Goal: Find specific page/section: Find specific page/section

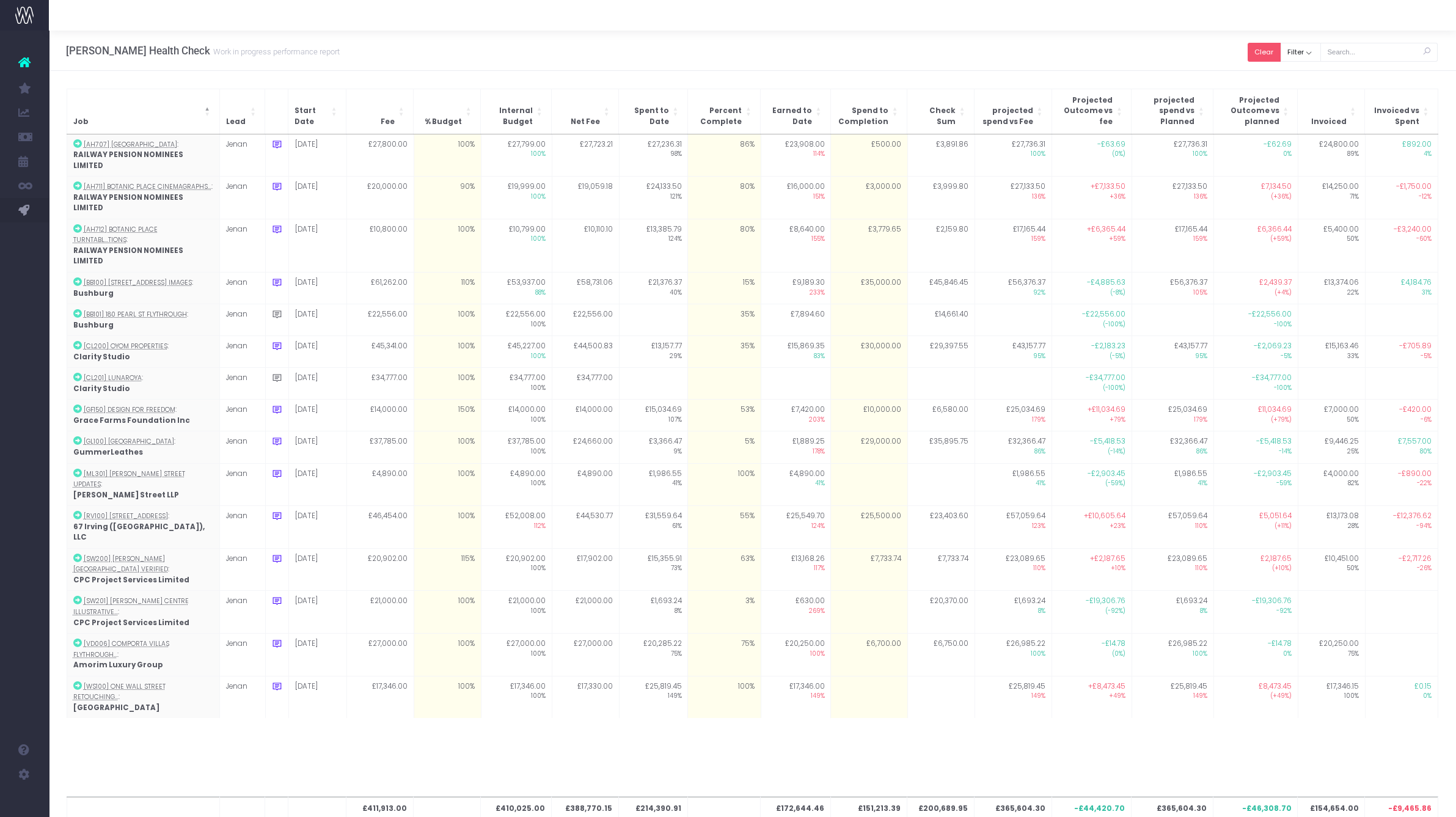
click at [1266, 51] on button "Clear" at bounding box center [1264, 52] width 33 height 19
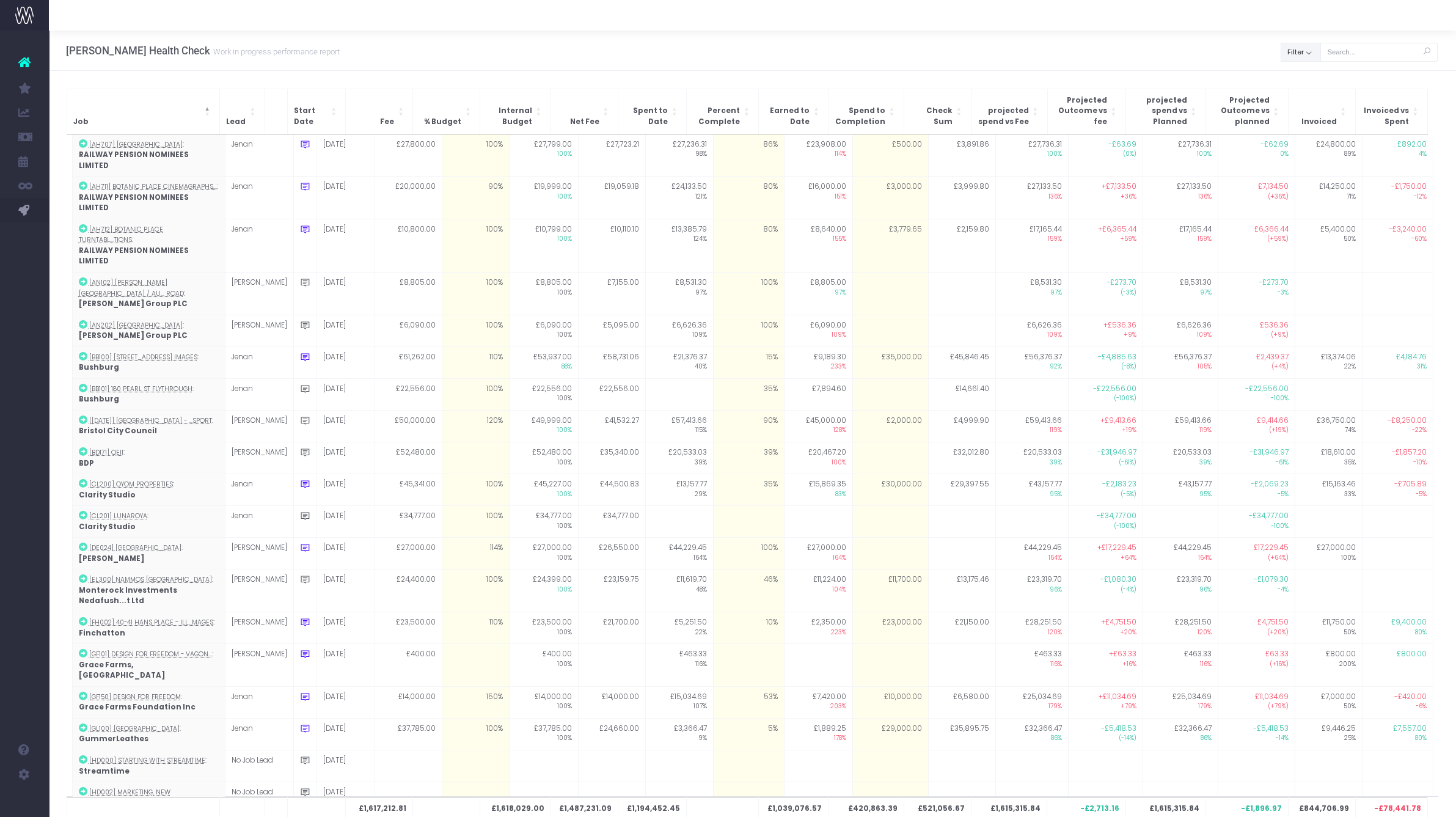
click at [1304, 53] on button "Filter" at bounding box center [1300, 52] width 40 height 19
click at [1300, 75] on span at bounding box center [1298, 79] width 11 height 11
click at [1311, 75] on input "All" at bounding box center [1315, 77] width 8 height 8
checkbox input "false"
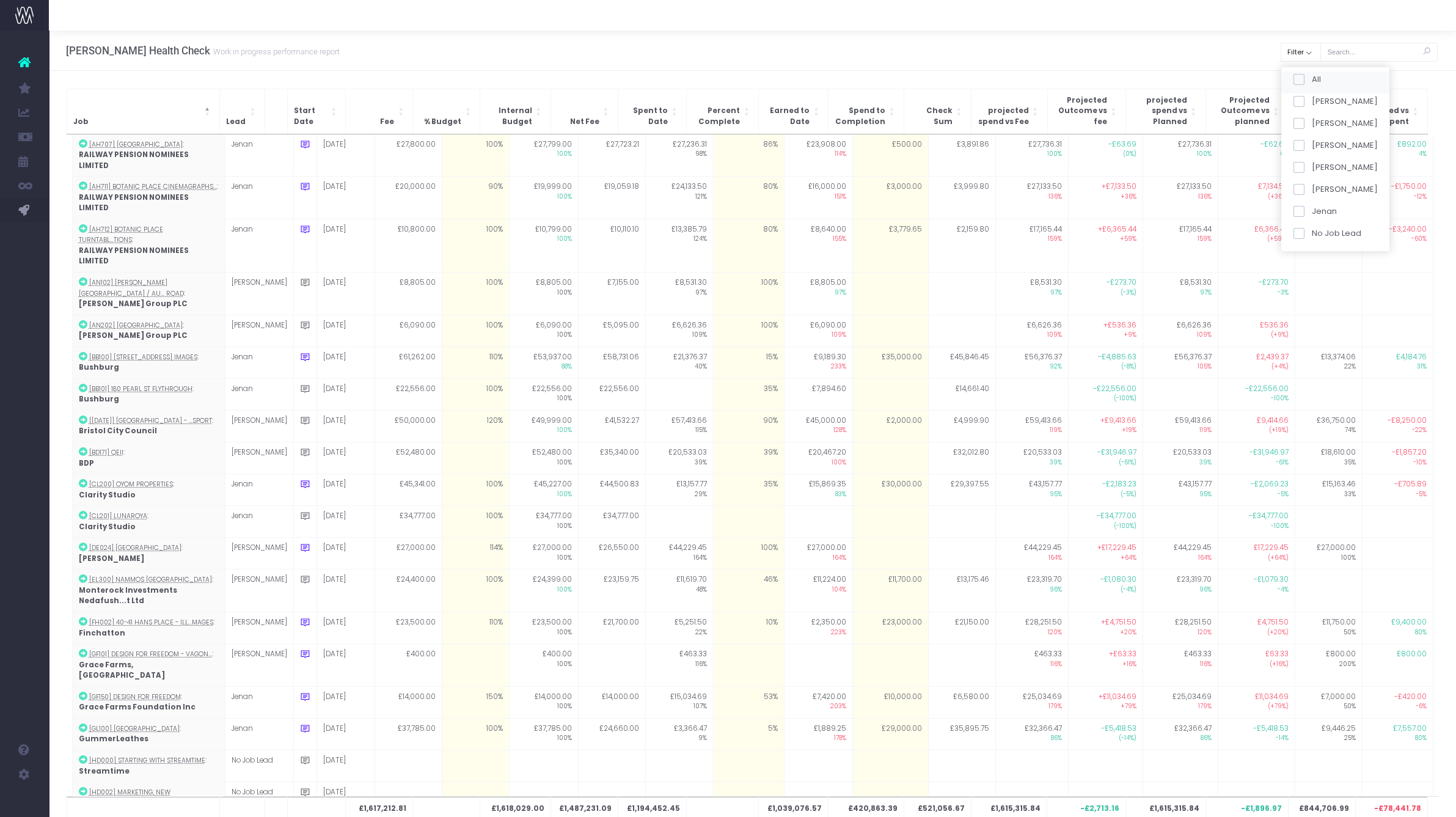
checkbox input "false"
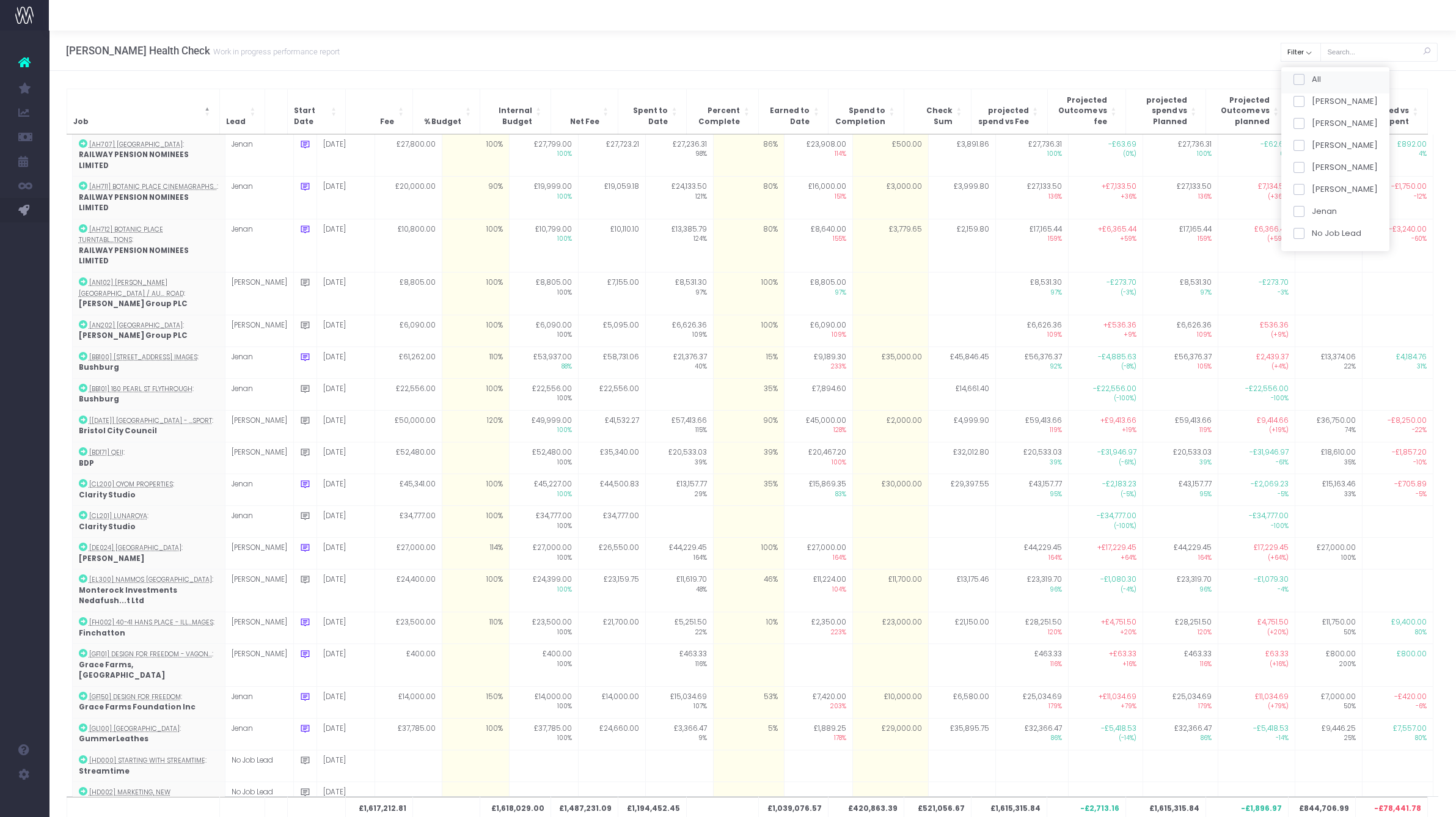
checkbox input "false"
click at [1300, 140] on span at bounding box center [1298, 145] width 11 height 11
click at [1311, 140] on input "[PERSON_NAME]" at bounding box center [1315, 143] width 8 height 8
checkbox input "true"
click at [1310, 262] on button "Apply" at bounding box center [1308, 257] width 37 height 20
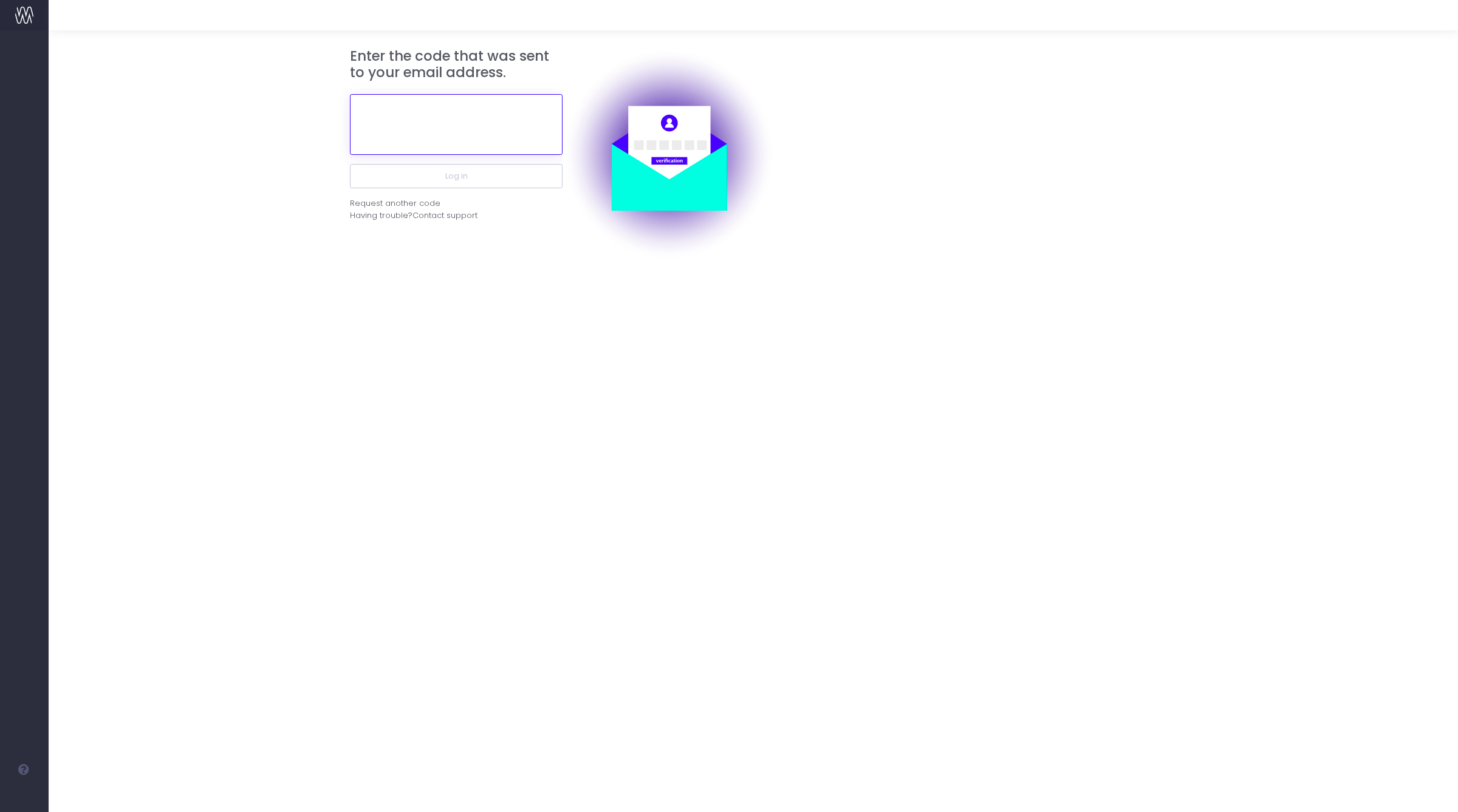
click at [393, 139] on input "text" at bounding box center [457, 124] width 213 height 61
paste input "336755"
type input "336755"
click at [448, 164] on button "Log in" at bounding box center [457, 176] width 213 height 24
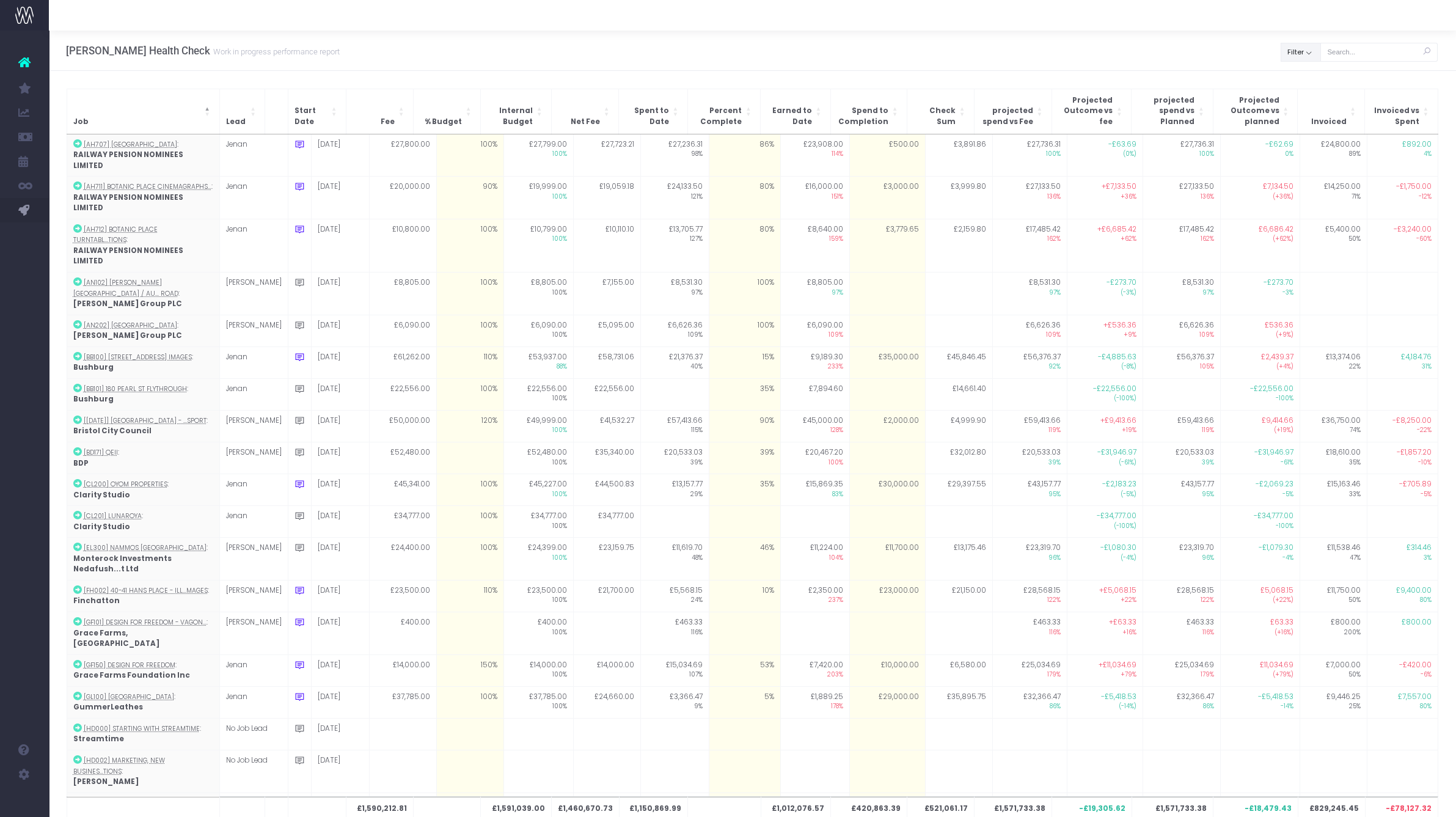
click at [1296, 60] on button "Filter" at bounding box center [1300, 52] width 40 height 19
click at [1296, 78] on span at bounding box center [1298, 79] width 11 height 11
click at [1311, 78] on input "All" at bounding box center [1315, 77] width 8 height 8
checkbox input "false"
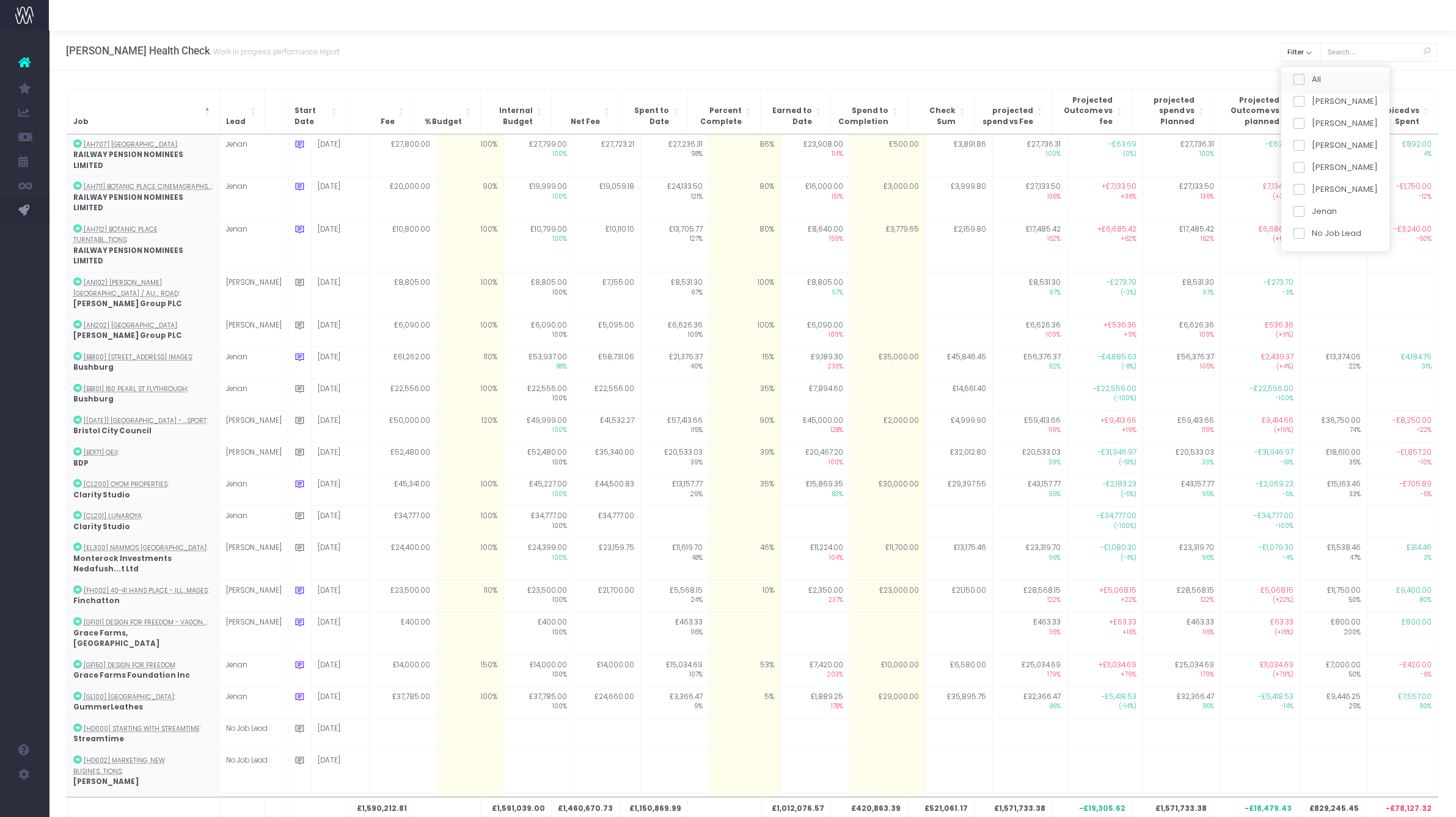
checkbox input "false"
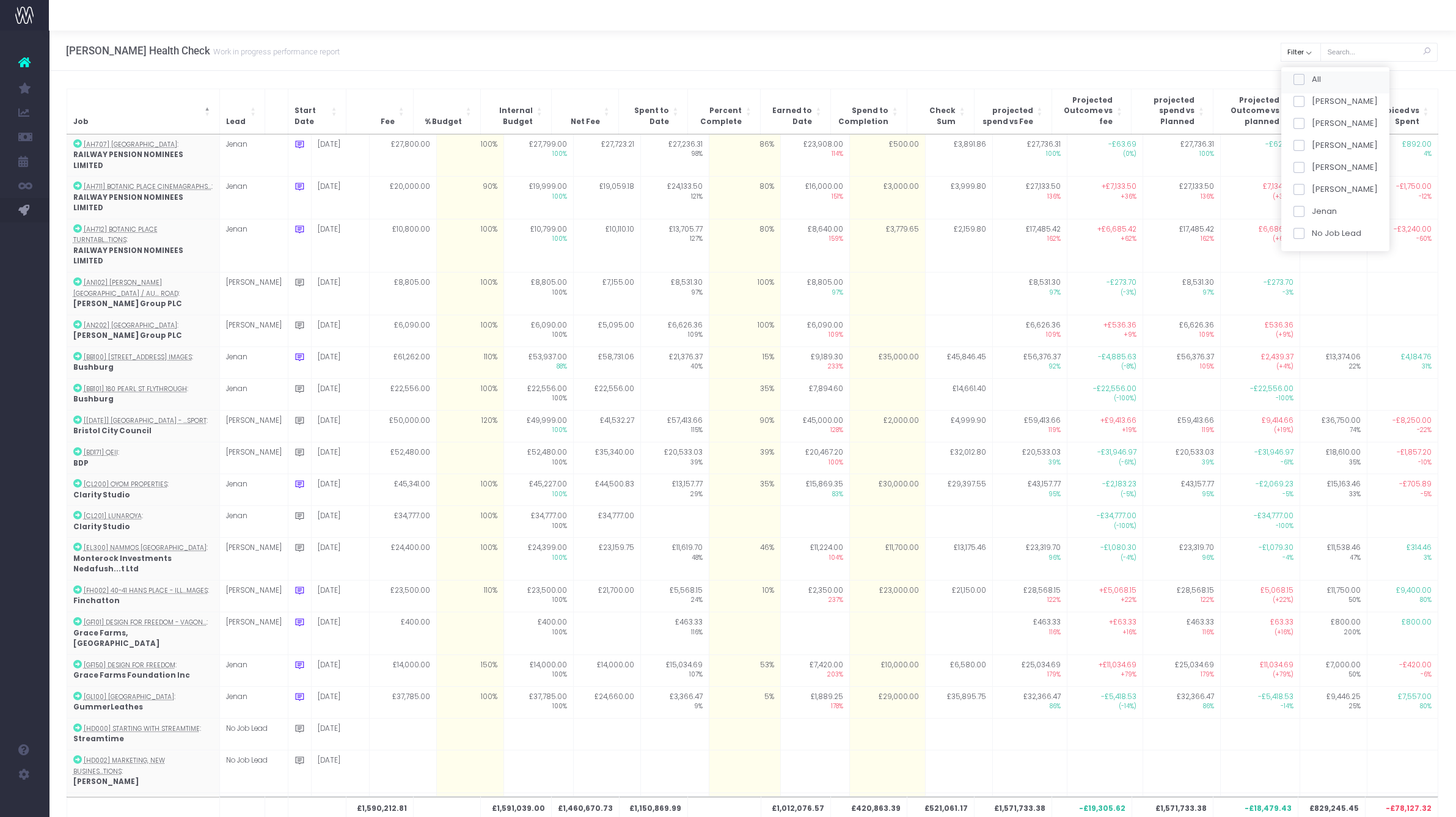
checkbox input "false"
click at [1296, 149] on span at bounding box center [1298, 145] width 11 height 11
click at [1311, 147] on input "[PERSON_NAME]" at bounding box center [1315, 143] width 8 height 8
checkbox input "true"
click at [1303, 251] on button "Apply" at bounding box center [1308, 257] width 37 height 20
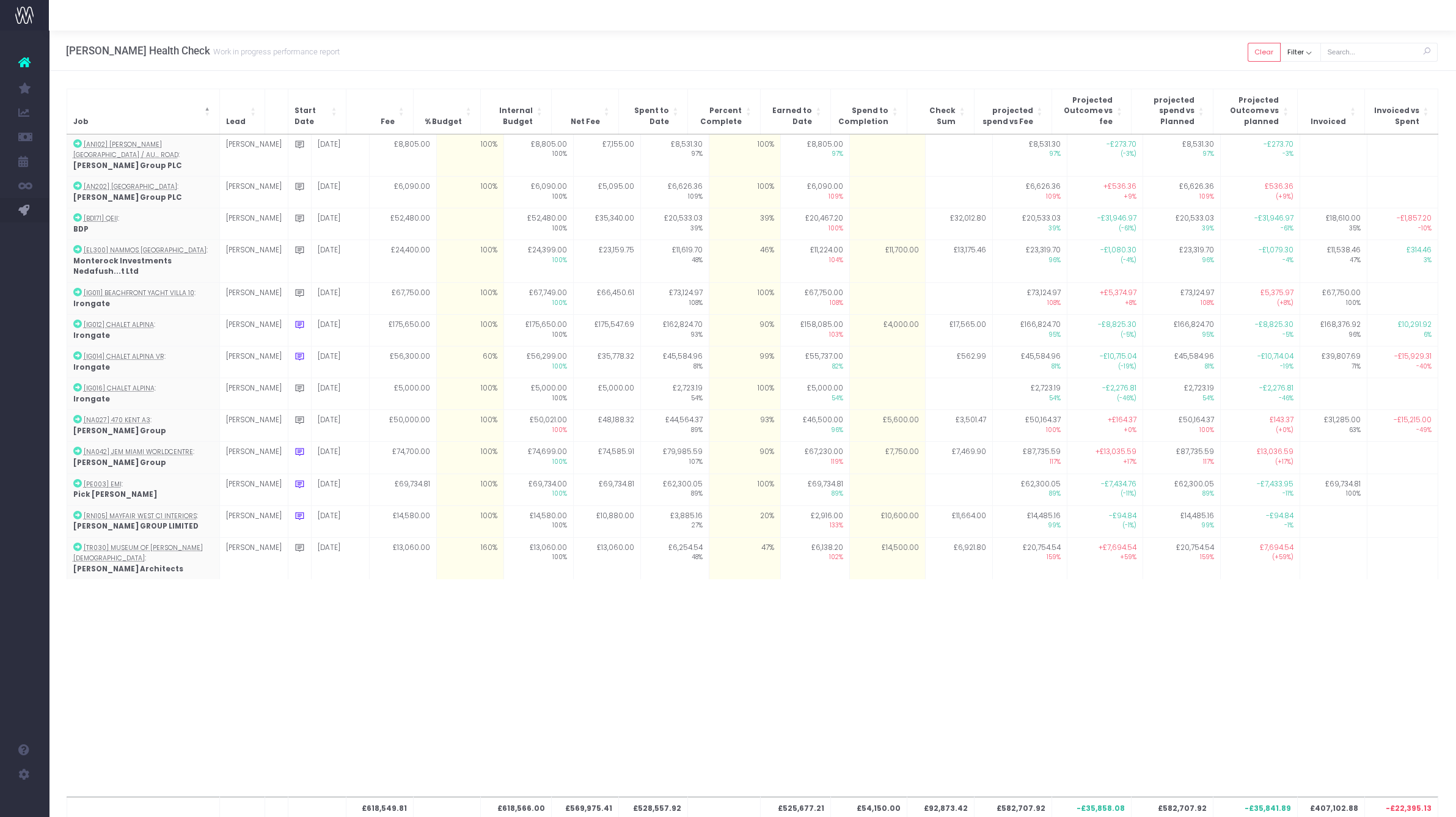
click at [938, 55] on div "Hayes Davidson Health Check Work in progress performance report Clear Filter Al…" at bounding box center [752, 50] width 1407 height 40
